Goal: Task Accomplishment & Management: Manage account settings

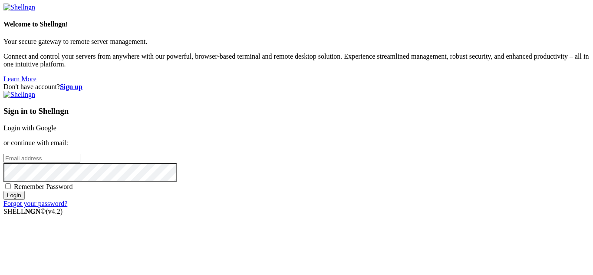
click at [56, 124] on link "Login with Google" at bounding box center [29, 127] width 53 height 7
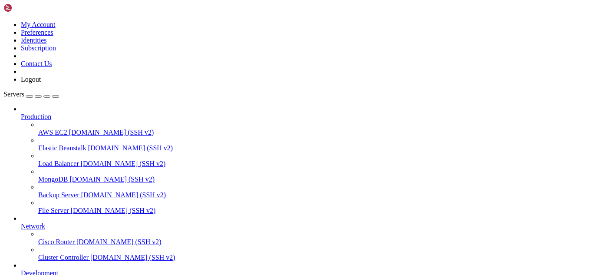
scroll to position [76, 0]
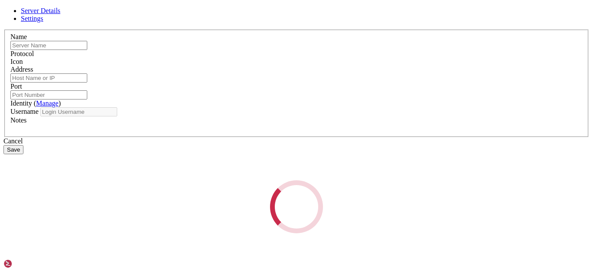
type input "rpi"
type input "[TECHNICAL_ID]"
type input "22"
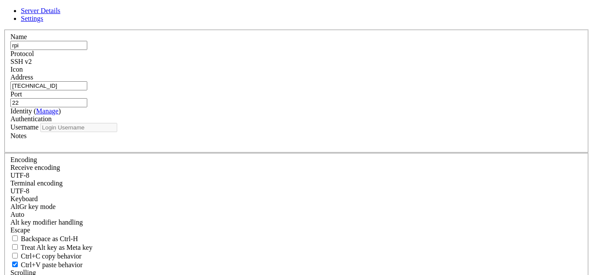
type input "[PERSON_NAME]"
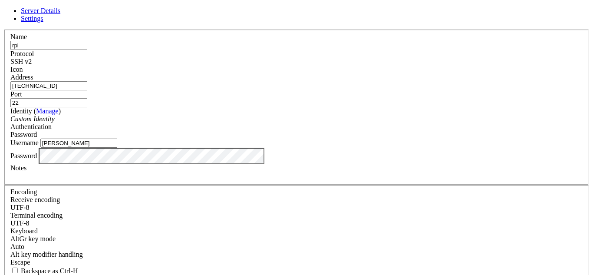
drag, startPoint x: 251, startPoint y: 90, endPoint x: 249, endPoint y: 97, distance: 6.9
click at [87, 90] on input "[TECHNICAL_ID]" at bounding box center [48, 85] width 77 height 9
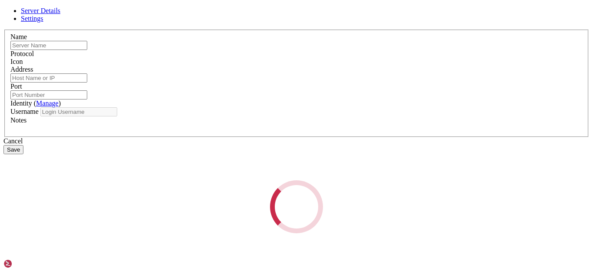
type input "rpi"
type input "[TECHNICAL_ID]"
type input "22"
type input "[PERSON_NAME]"
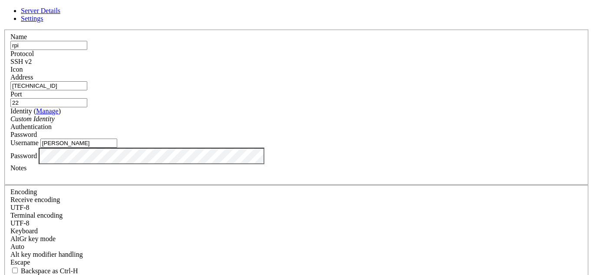
click at [87, 85] on input "[TECHNICAL_ID]" at bounding box center [48, 85] width 77 height 9
type input "[TECHNICAL_ID]"
